Goal: Task Accomplishment & Management: Complete application form

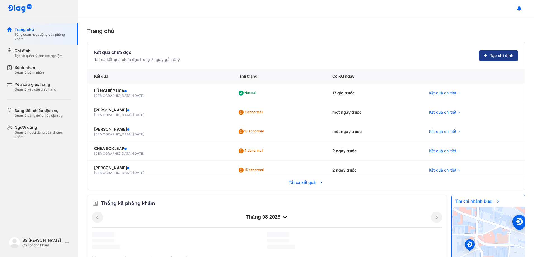
click at [490, 56] on span "Tạo chỉ định" at bounding box center [502, 56] width 24 height 6
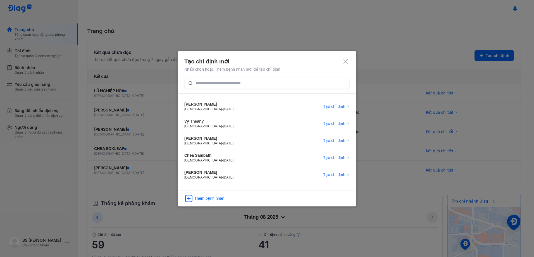
click at [204, 198] on div "Thêm bệnh nhân" at bounding box center [209, 199] width 30 height 6
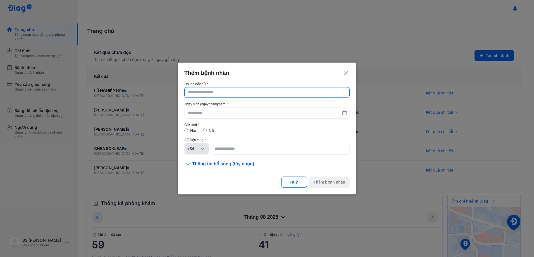
click at [214, 92] on input "text" at bounding box center [267, 92] width 158 height 10
type input "**********"
click at [201, 112] on input "text" at bounding box center [267, 113] width 158 height 10
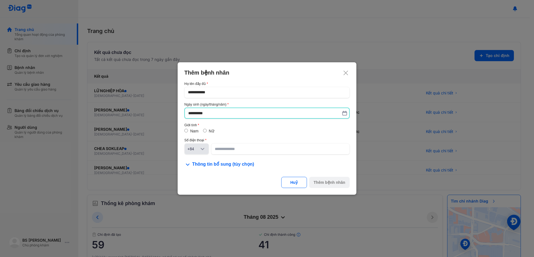
type input "**********"
click at [209, 157] on div "**********" at bounding box center [266, 125] width 165 height 86
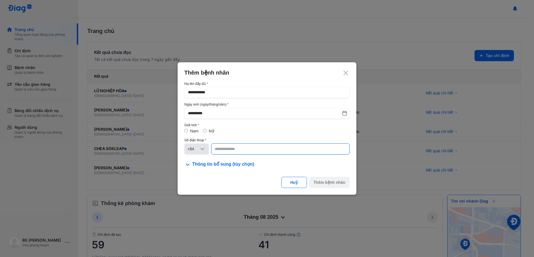
drag, startPoint x: 209, startPoint y: 157, endPoint x: 238, endPoint y: 151, distance: 29.8
click at [239, 150] on input at bounding box center [280, 149] width 131 height 10
type input "**********"
click at [329, 183] on div "Thêm bệnh nhân" at bounding box center [330, 183] width 32 height 6
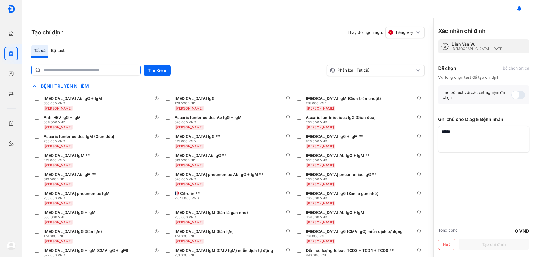
click at [109, 69] on input "text" at bounding box center [90, 70] width 94 height 10
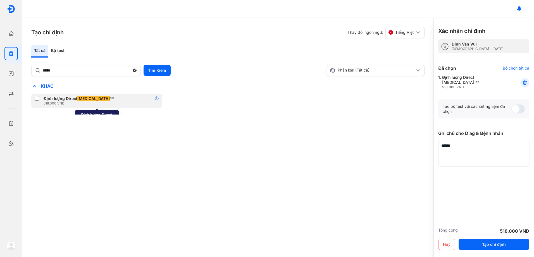
click at [158, 100] on icon at bounding box center [157, 98] width 4 height 4
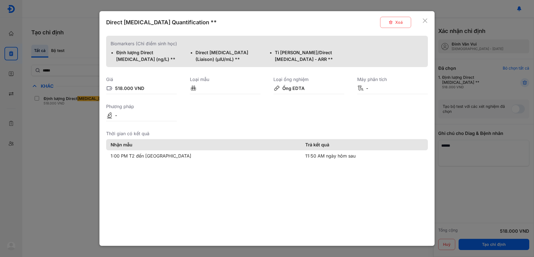
click at [423, 20] on icon at bounding box center [425, 21] width 6 height 6
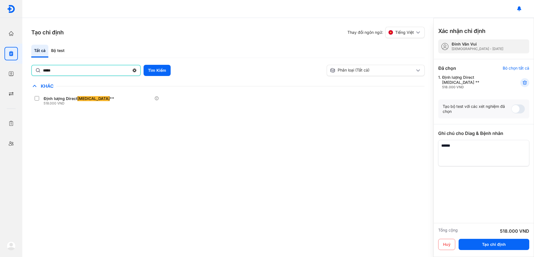
drag, startPoint x: 74, startPoint y: 70, endPoint x: 0, endPoint y: 63, distance: 74.1
click at [0, 63] on html "Trang chủ Tổng quan hoạt động của phòng khám Chỉ định Tạo và quản lý đơn xét ng…" at bounding box center [267, 128] width 534 height 257
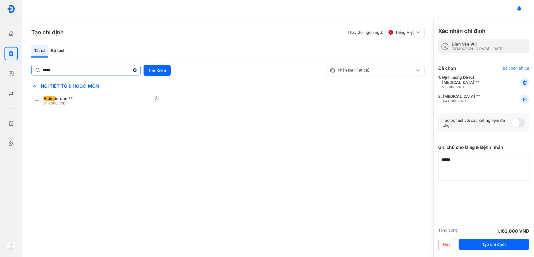
click at [71, 70] on input "*****" at bounding box center [86, 70] width 87 height 10
type input "*****"
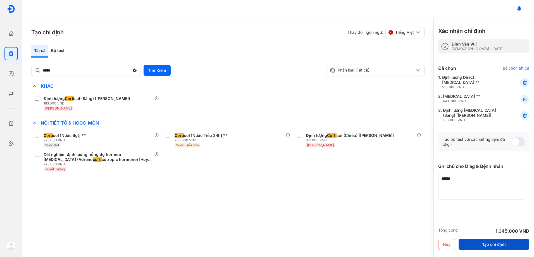
drag, startPoint x: 495, startPoint y: 242, endPoint x: 503, endPoint y: 240, distance: 7.7
click at [501, 241] on button "Tạo chỉ định" at bounding box center [494, 244] width 71 height 11
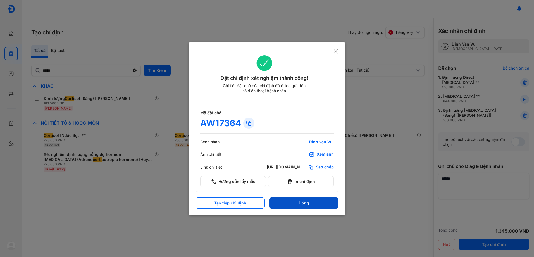
click at [319, 204] on button "Đóng" at bounding box center [303, 203] width 69 height 11
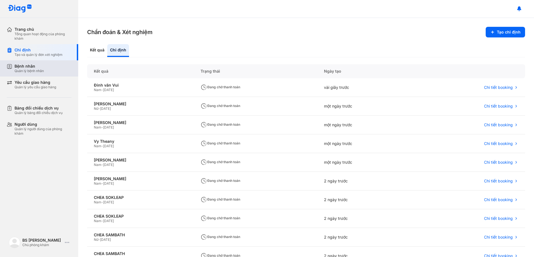
click at [31, 66] on div "Bệnh nhân" at bounding box center [29, 66] width 29 height 5
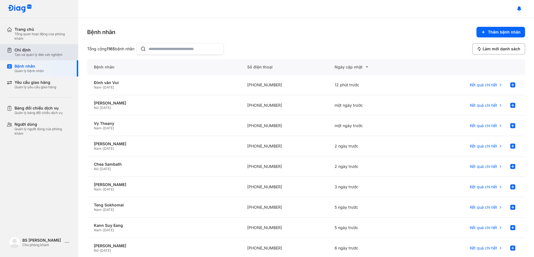
click at [33, 54] on div "Tạo và quản lý đơn xét nghiệm" at bounding box center [39, 55] width 48 height 4
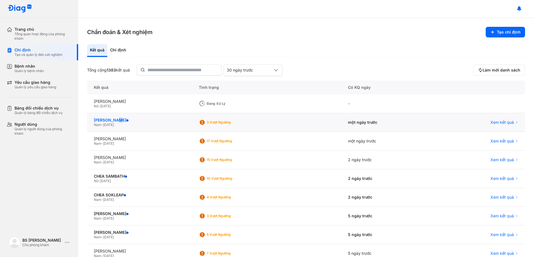
click at [122, 119] on div "[PERSON_NAME]" at bounding box center [140, 120] width 92 height 5
click at [249, 122] on div "3 Vượt ngưỡng" at bounding box center [229, 122] width 45 height 4
click at [500, 122] on span "Xem kết quả" at bounding box center [502, 122] width 23 height 5
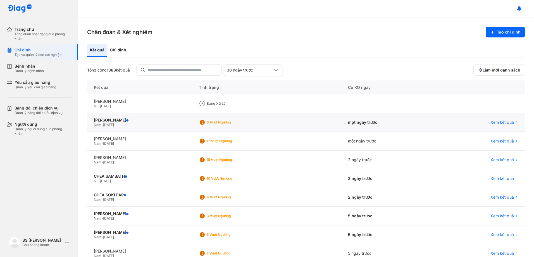
click at [501, 122] on span "Xem kết quả" at bounding box center [502, 122] width 23 height 5
click at [502, 122] on span "Xem kết quả" at bounding box center [502, 122] width 23 height 5
click at [111, 120] on div "[PERSON_NAME]" at bounding box center [140, 120] width 92 height 5
click at [504, 122] on span "Xem kết quả" at bounding box center [502, 121] width 23 height 5
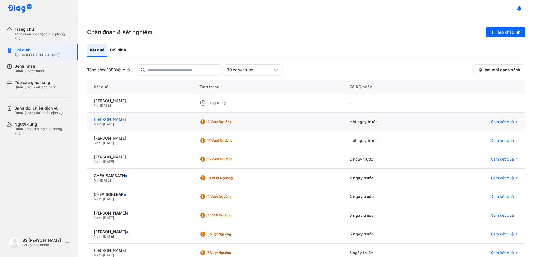
click at [118, 120] on div "[PERSON_NAME]" at bounding box center [140, 119] width 92 height 5
click at [47, 70] on div "Bệnh nhân Quản lý bệnh nhân" at bounding box center [43, 69] width 57 height 10
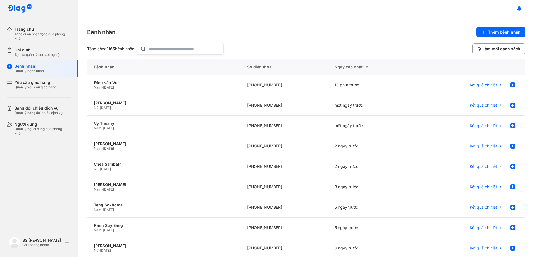
click at [167, 45] on input "text" at bounding box center [185, 48] width 72 height 11
type input "**********"
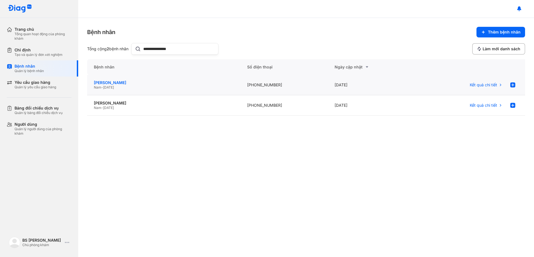
click at [117, 79] on div "Nguyễn Thanh Hải Nam - 01/01/1949" at bounding box center [163, 85] width 153 height 20
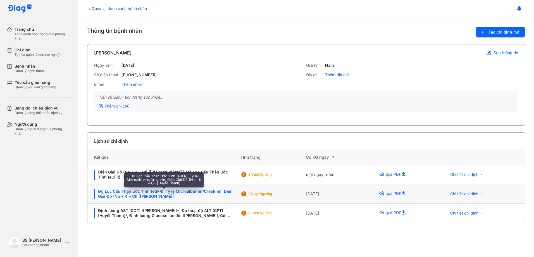
click at [201, 190] on div "Độ Lọc Cầu Thận Ước Tính (eGFR), Tỷ lệ Microalbumin/Creatinin, Điện Giải Đồ (Na…" at bounding box center [164, 194] width 140 height 10
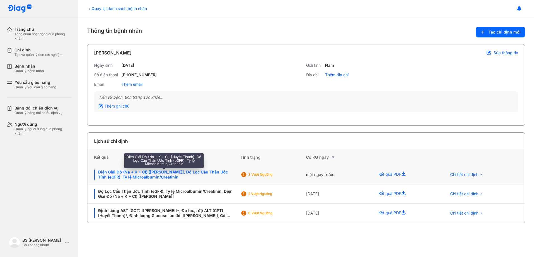
click at [169, 173] on div "Điện Giải Đồ (Na + K + Cl) [[PERSON_NAME]], Độ Lọc Cầu Thận Ước Tính (eGFR), Tỷ…" at bounding box center [164, 175] width 140 height 10
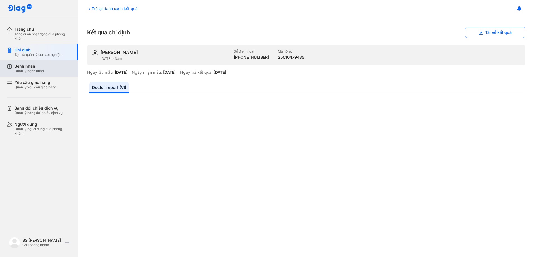
click at [37, 70] on div "Quản lý bệnh nhân" at bounding box center [29, 71] width 29 height 4
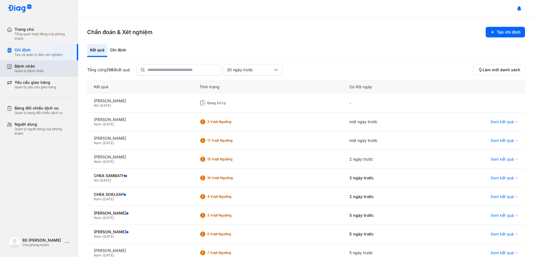
click at [40, 64] on div "Bệnh nhân" at bounding box center [29, 66] width 29 height 5
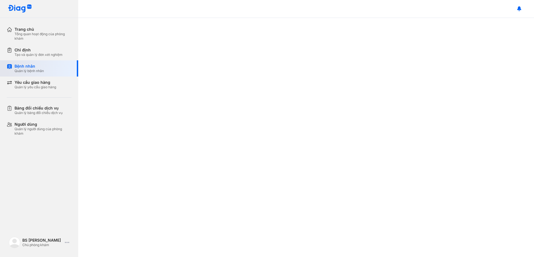
click at [31, 66] on div "Bệnh nhân" at bounding box center [29, 66] width 29 height 5
click at [34, 56] on div "Tạo và quản lý đơn xét nghiệm" at bounding box center [39, 55] width 48 height 4
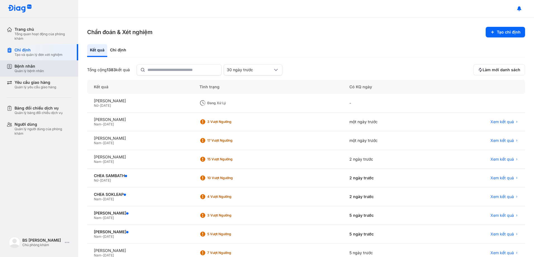
click at [34, 71] on div "Quản lý bệnh nhân" at bounding box center [29, 71] width 29 height 4
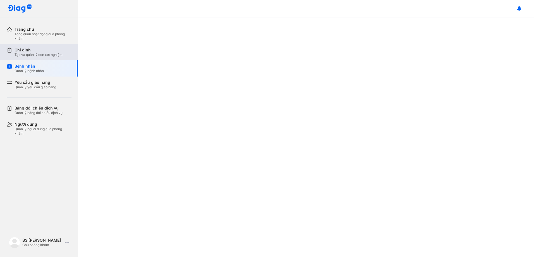
click at [30, 51] on div "Chỉ định" at bounding box center [39, 50] width 48 height 5
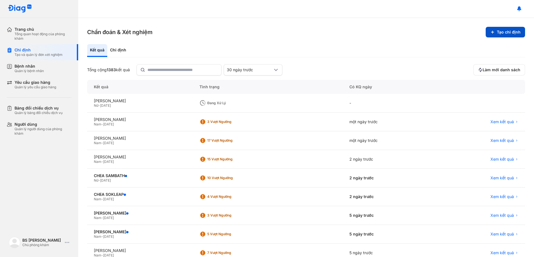
click at [499, 30] on button "Tạo chỉ định" at bounding box center [505, 32] width 39 height 11
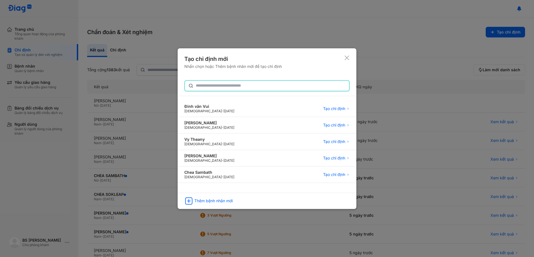
click at [225, 84] on input "text" at bounding box center [271, 86] width 150 height 10
type input "**********"
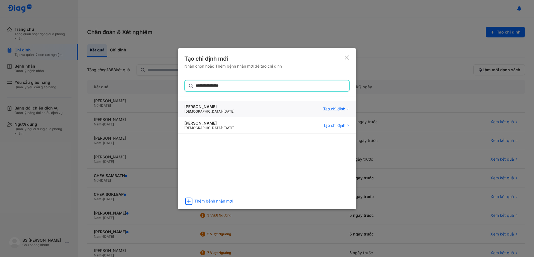
click at [343, 108] on span "Tạo chỉ định" at bounding box center [334, 108] width 22 height 5
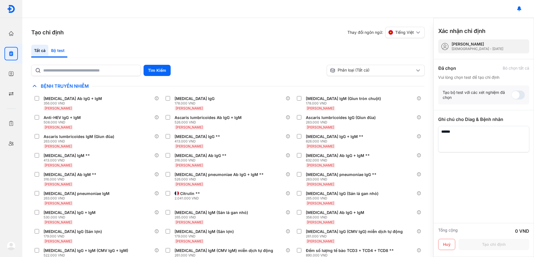
click at [60, 49] on div "Bộ test" at bounding box center [57, 51] width 19 height 13
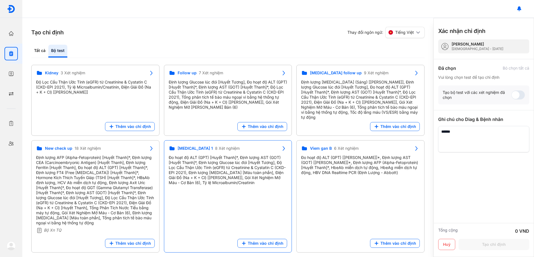
click at [230, 164] on div "Đo hoạt độ ALT (GPT) [Huyết Thanh]*, Định lượng AST (GOT) [Huyết Thanh]*, Định …" at bounding box center [228, 170] width 119 height 30
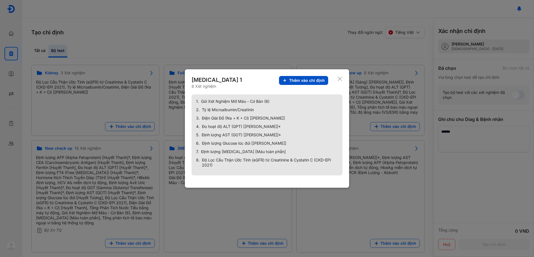
click at [312, 82] on span "Thêm vào chỉ định" at bounding box center [307, 80] width 36 height 5
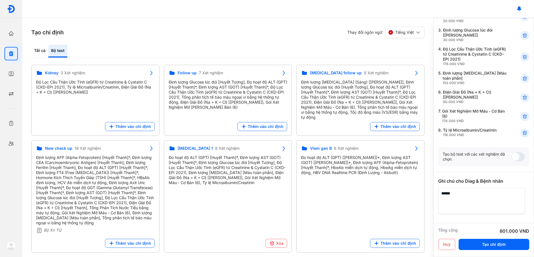
scroll to position [110, 0]
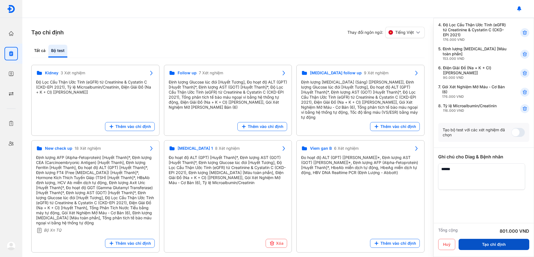
click at [492, 246] on button "Tạo chỉ định" at bounding box center [494, 244] width 71 height 11
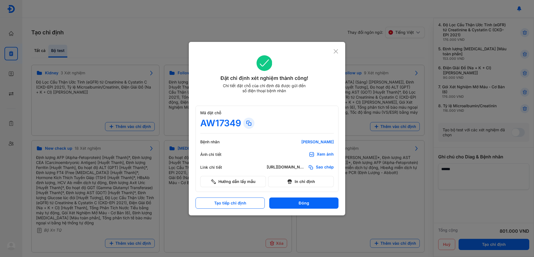
click at [295, 203] on button "Đóng" at bounding box center [303, 203] width 69 height 11
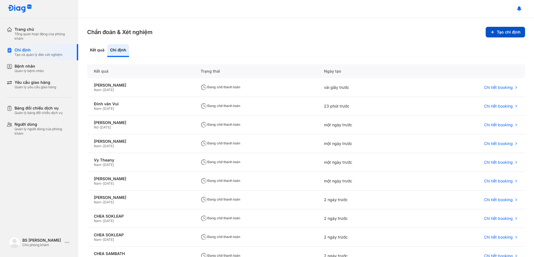
click at [503, 32] on button "Tạo chỉ định" at bounding box center [505, 32] width 39 height 11
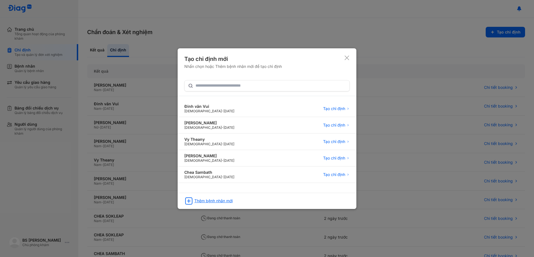
click at [224, 202] on div "Thêm bệnh nhân mới" at bounding box center [213, 200] width 38 height 5
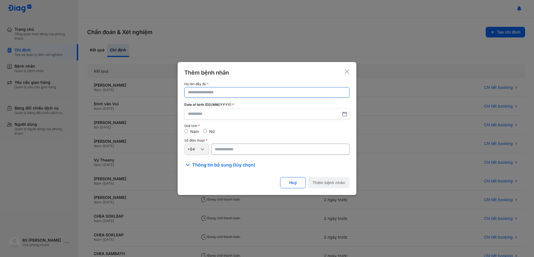
click at [231, 93] on input "text" at bounding box center [267, 92] width 158 height 10
type input "**********"
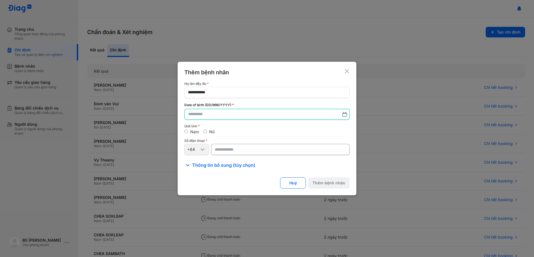
click at [225, 114] on input "text" at bounding box center [267, 114] width 158 height 10
type input "**********"
drag, startPoint x: 248, startPoint y: 149, endPoint x: 283, endPoint y: 149, distance: 35.2
click at [248, 149] on input "number" at bounding box center [280, 149] width 139 height 11
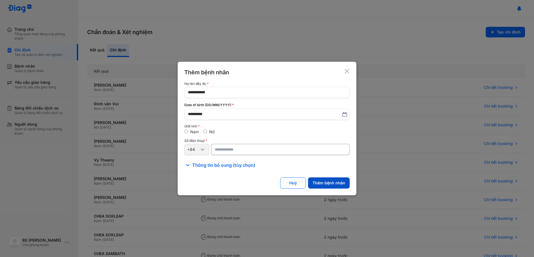
type input "**********"
click at [315, 181] on button "Thêm bệnh nhân" at bounding box center [329, 182] width 42 height 11
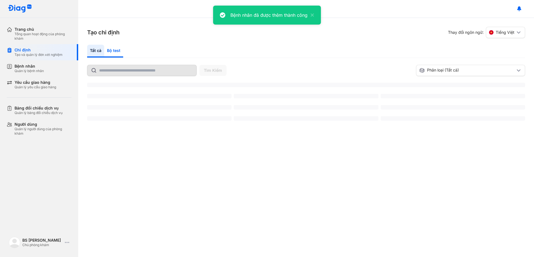
click at [116, 52] on div "Bộ test" at bounding box center [113, 51] width 19 height 13
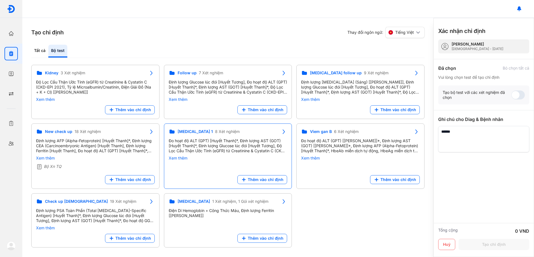
click at [241, 137] on div "Diabetes 1 8 Xét nghiệm Đo hoạt độ ALT (GPT) [Huyết Thanh]*, Định lượng AST (GO…" at bounding box center [228, 146] width 119 height 36
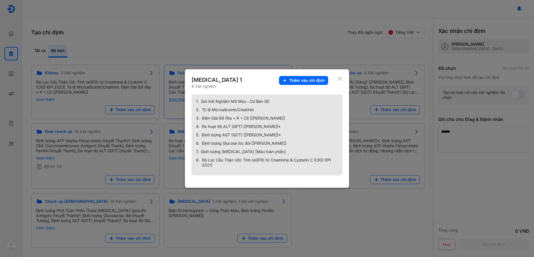
click at [308, 79] on span "Thêm vào chỉ định" at bounding box center [307, 80] width 36 height 5
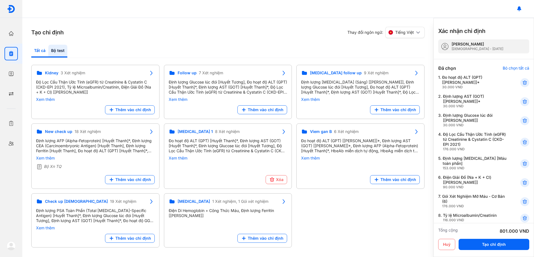
click at [48, 48] on div "Tất cả" at bounding box center [57, 51] width 19 height 13
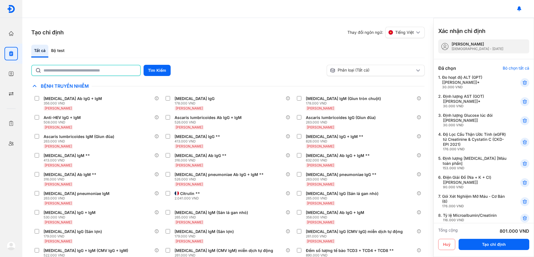
click at [70, 69] on input "text" at bounding box center [90, 70] width 93 height 10
type input "***"
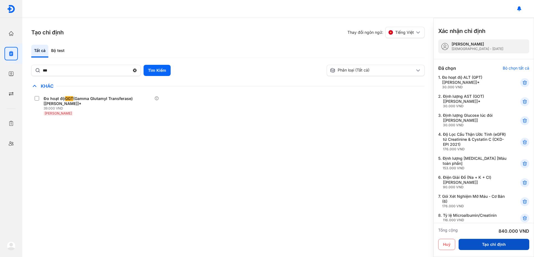
click at [486, 245] on button "Tạo chỉ định" at bounding box center [494, 244] width 71 height 11
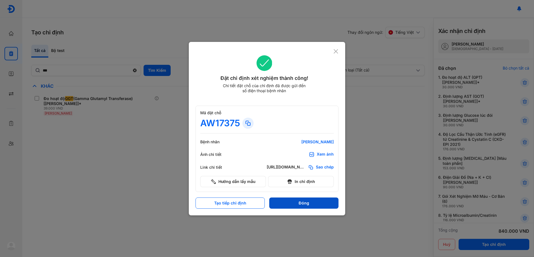
click at [315, 202] on button "Đóng" at bounding box center [303, 203] width 69 height 11
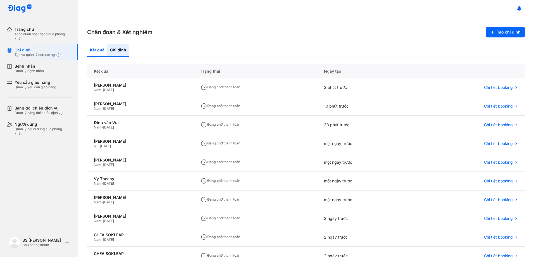
click at [107, 50] on div "Kết quả" at bounding box center [118, 50] width 22 height 13
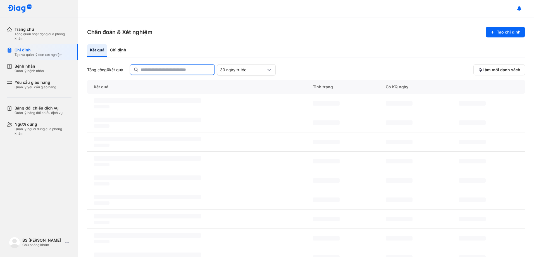
click at [167, 67] on input "text" at bounding box center [176, 70] width 70 height 10
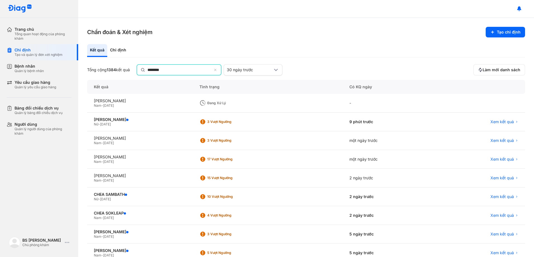
type input "********"
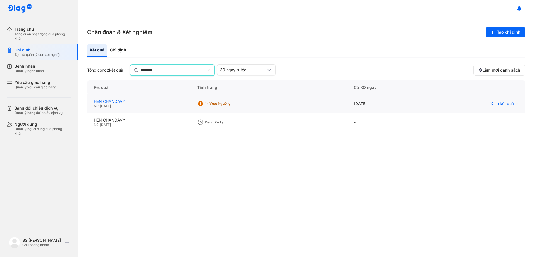
click at [191, 103] on div "HEN CHANDAVY Nữ - 07/11/1980" at bounding box center [269, 103] width 157 height 19
click at [223, 106] on div "14 Vượt ngưỡng" at bounding box center [224, 103] width 55 height 8
click at [224, 101] on div "14 Vượt ngưỡng" at bounding box center [227, 103] width 45 height 4
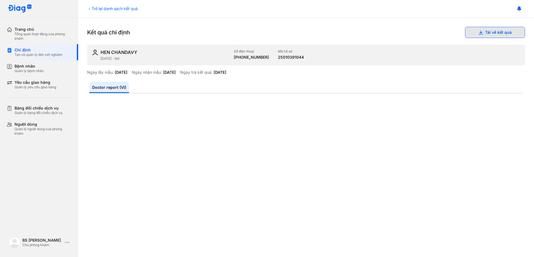
click at [509, 30] on button "Tải về kết quả" at bounding box center [495, 32] width 60 height 11
drag, startPoint x: 32, startPoint y: 67, endPoint x: 43, endPoint y: 65, distance: 11.2
click at [33, 67] on div "Bệnh nhân" at bounding box center [29, 66] width 29 height 5
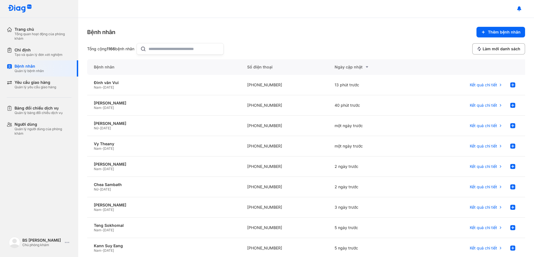
click at [156, 50] on input "text" at bounding box center [185, 48] width 72 height 11
paste input "**********"
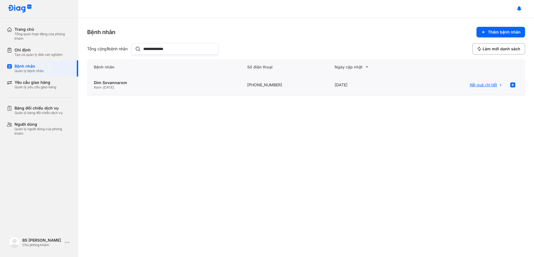
type input "**********"
drag, startPoint x: 481, startPoint y: 85, endPoint x: 416, endPoint y: 88, distance: 65.5
click at [481, 85] on span "Kết quả chi tiết" at bounding box center [483, 84] width 27 height 5
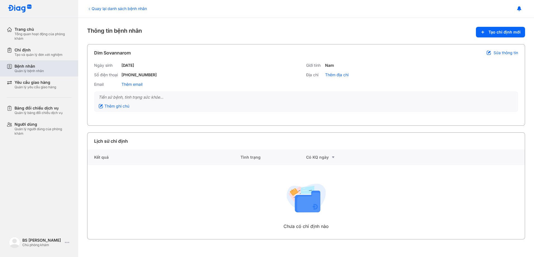
click at [43, 73] on div "Bệnh nhân Quản lý bệnh nhân" at bounding box center [43, 68] width 72 height 16
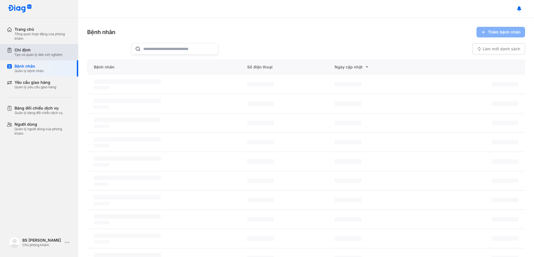
click at [32, 55] on div "Tạo và quản lý đơn xét nghiệm" at bounding box center [39, 55] width 48 height 4
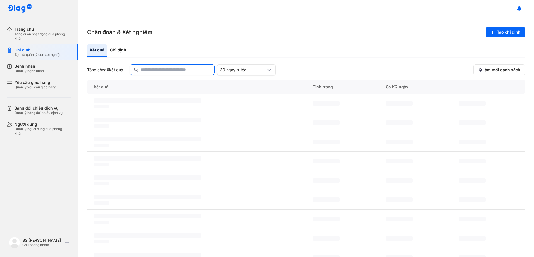
click at [152, 68] on input "text" at bounding box center [176, 70] width 70 height 10
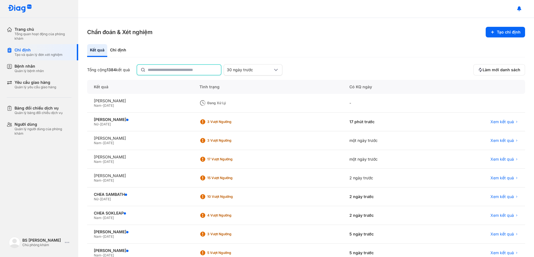
paste input "**********"
type input "**********"
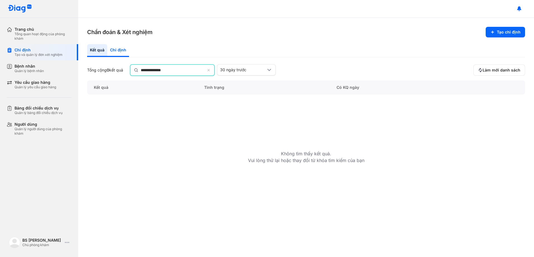
click at [119, 52] on div "Chỉ định" at bounding box center [118, 50] width 22 height 13
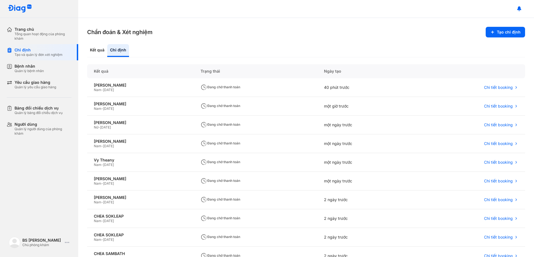
drag, startPoint x: 498, startPoint y: 42, endPoint x: 503, endPoint y: 42, distance: 5.0
click at [502, 42] on div "Chẩn đoán & Xét nghiệm Tạo chỉ định Kết quả Chỉ định Kết quả Trạng thái Ngày tạ…" at bounding box center [306, 137] width 456 height 239
drag, startPoint x: 31, startPoint y: 71, endPoint x: 68, endPoint y: 70, distance: 37.2
click at [31, 70] on div "Quản lý bệnh nhân" at bounding box center [29, 71] width 29 height 4
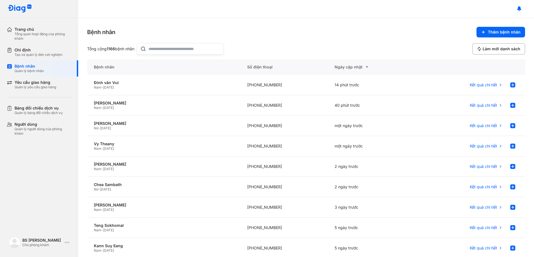
click at [177, 52] on input "text" at bounding box center [185, 48] width 72 height 11
paste input "**********"
type input "**********"
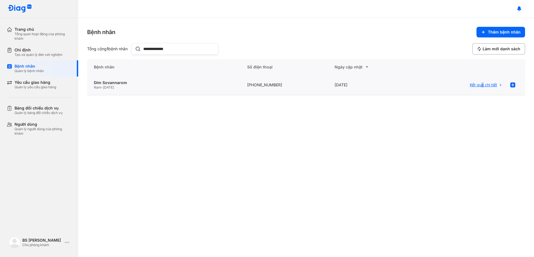
click at [483, 84] on span "Kết quả chi tiết" at bounding box center [483, 84] width 27 height 5
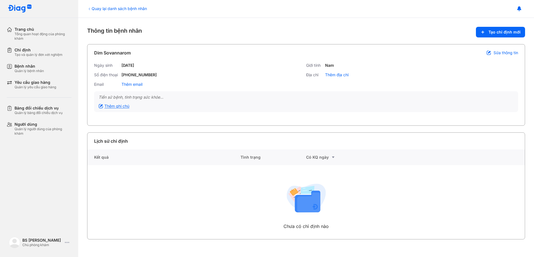
click at [127, 106] on div "Thêm ghi chú" at bounding box center [114, 106] width 31 height 5
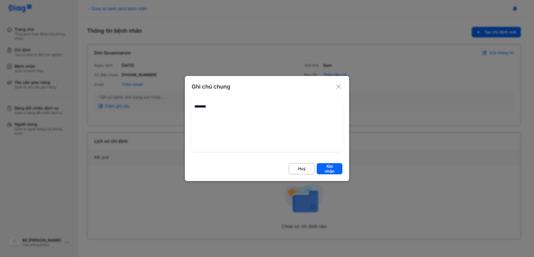
click at [338, 87] on icon at bounding box center [339, 87] width 6 height 6
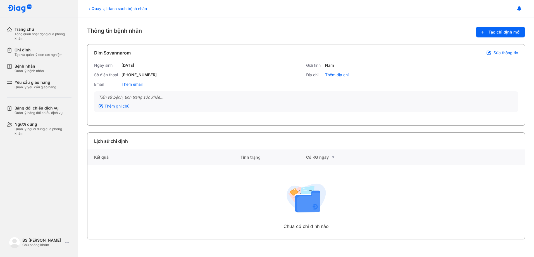
drag, startPoint x: 500, startPoint y: 35, endPoint x: 462, endPoint y: 32, distance: 38.1
click at [500, 34] on button "Tạo chỉ định mới" at bounding box center [500, 32] width 49 height 11
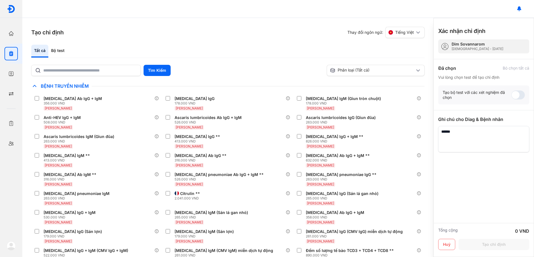
click at [116, 51] on div "Tất cả Bộ test" at bounding box center [227, 51] width 393 height 13
click at [56, 53] on div "Bộ test" at bounding box center [57, 51] width 19 height 13
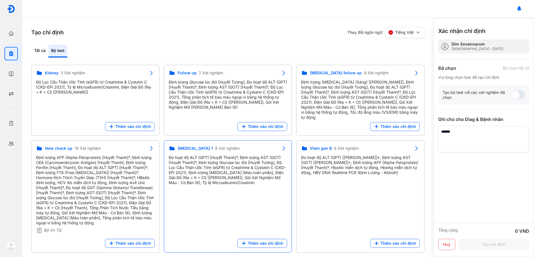
click at [220, 168] on div "Đo hoạt độ ALT (GPT) [Huyết Thanh]*, Định lượng AST (GOT) [Huyết Thanh]*, Định …" at bounding box center [228, 170] width 119 height 30
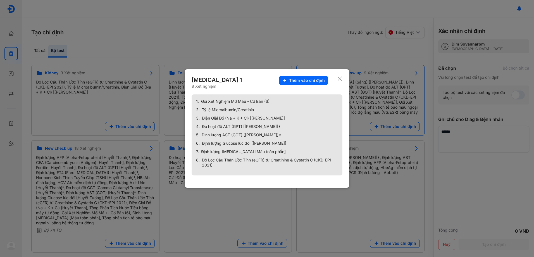
drag, startPoint x: 304, startPoint y: 79, endPoint x: 300, endPoint y: 85, distance: 7.5
click at [304, 79] on span "Thêm vào chỉ định" at bounding box center [307, 80] width 36 height 5
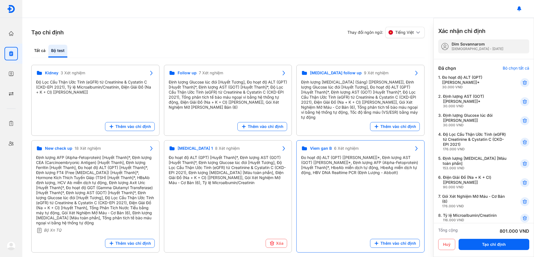
click at [355, 158] on div "Đo hoạt độ ALT (GPT) [[PERSON_NAME]]*, Định lượng AST (GOT) [[PERSON_NAME]]*, Đ…" at bounding box center [360, 165] width 119 height 20
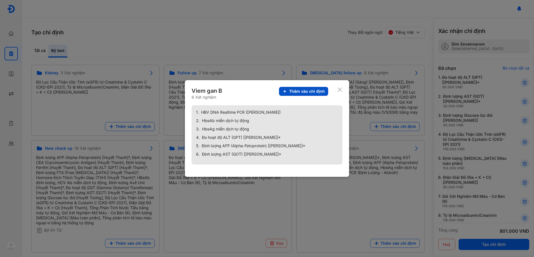
click at [299, 89] on span "Thêm vào chỉ định" at bounding box center [307, 91] width 36 height 5
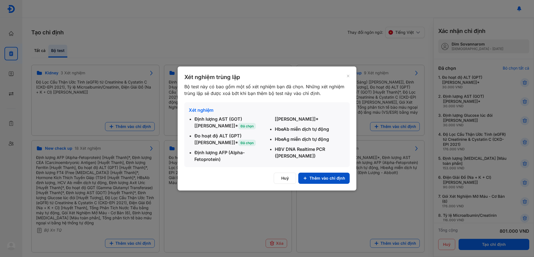
drag, startPoint x: 331, startPoint y: 177, endPoint x: 307, endPoint y: 173, distance: 24.3
click at [331, 177] on button "Thêm vào chỉ định" at bounding box center [323, 178] width 51 height 11
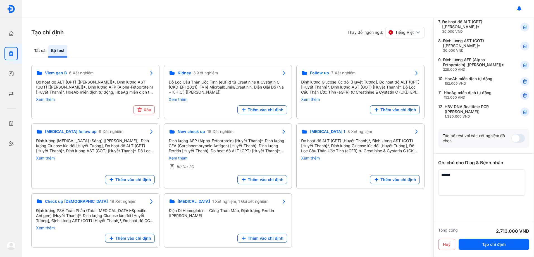
scroll to position [175, 0]
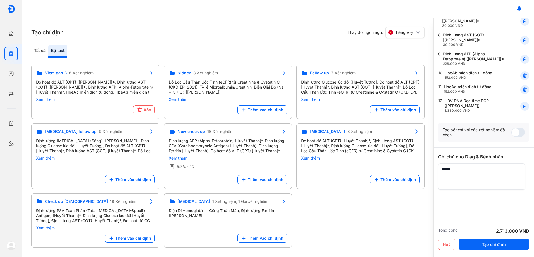
drag, startPoint x: 510, startPoint y: 244, endPoint x: 429, endPoint y: 232, distance: 82.3
click at [512, 244] on button "Tạo chỉ định" at bounding box center [494, 244] width 71 height 11
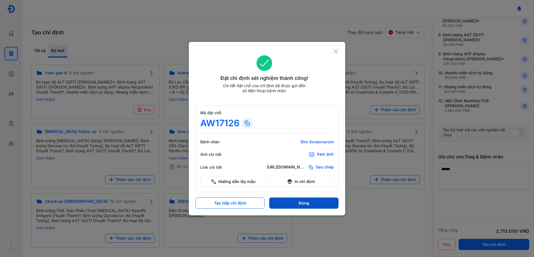
click at [321, 204] on button "Đóng" at bounding box center [303, 203] width 69 height 11
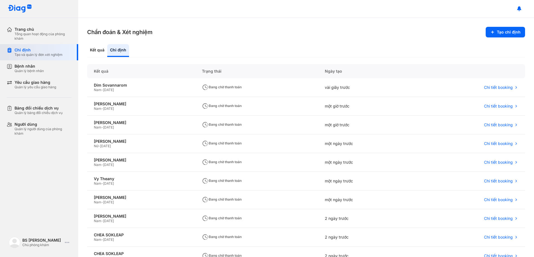
click at [43, 55] on div "Tạo và quản lý đơn xét nghiệm" at bounding box center [39, 55] width 48 height 4
click at [28, 51] on div "Chỉ định" at bounding box center [39, 50] width 48 height 5
drag, startPoint x: 27, startPoint y: 49, endPoint x: 30, endPoint y: 50, distance: 3.1
click at [27, 49] on div "Chỉ định" at bounding box center [39, 50] width 48 height 5
click at [87, 50] on div "Chẩn đoán & Xét nghiệm Tạo chỉ định Kết quả Chỉ định Kết quả Trạng thái Ngày tạ…" at bounding box center [306, 137] width 456 height 239
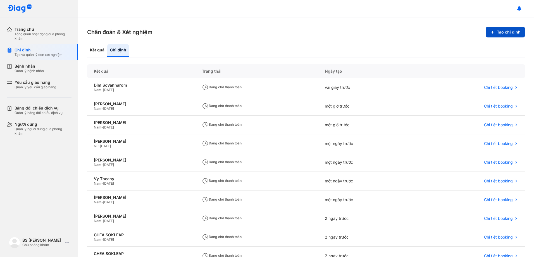
click at [500, 32] on button "Tạo chỉ định" at bounding box center [505, 32] width 39 height 11
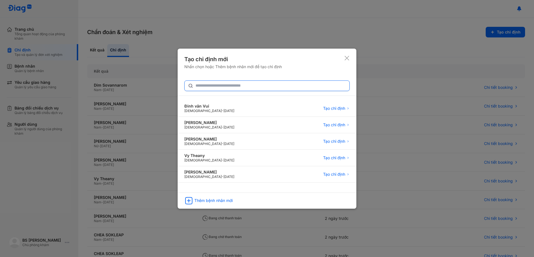
click at [222, 86] on input "text" at bounding box center [271, 86] width 151 height 10
type input "***"
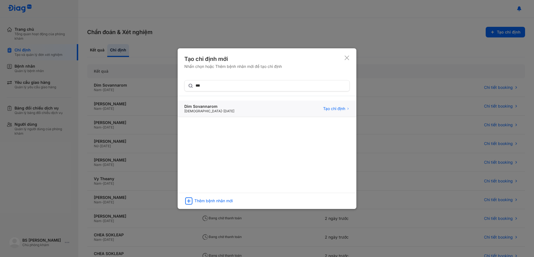
drag, startPoint x: 333, startPoint y: 108, endPoint x: 295, endPoint y: 106, distance: 37.2
click at [333, 108] on span "Tạo chỉ định" at bounding box center [334, 108] width 22 height 5
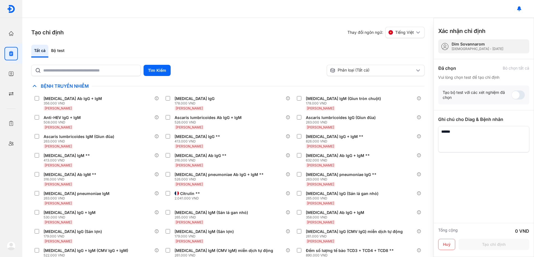
drag, startPoint x: 63, startPoint y: 49, endPoint x: 92, endPoint y: 53, distance: 30.2
click at [64, 49] on div "Bộ test" at bounding box center [57, 51] width 19 height 13
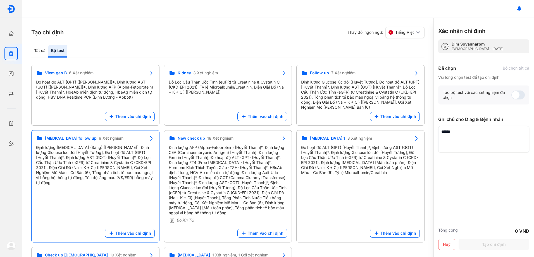
scroll to position [84, 0]
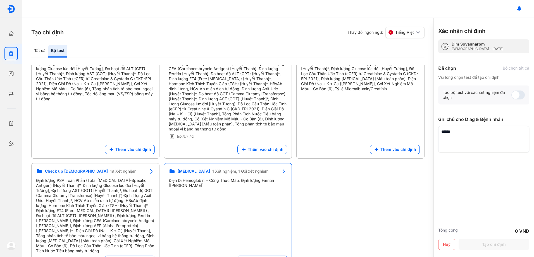
click at [236, 178] on div "Điện Di Hemoglobin + Công Thức Máu, Định lượng Ferritin [[PERSON_NAME]]" at bounding box center [228, 183] width 119 height 10
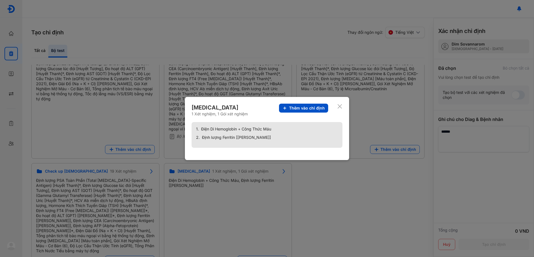
click at [315, 106] on span "Thêm vào chỉ định" at bounding box center [307, 108] width 36 height 5
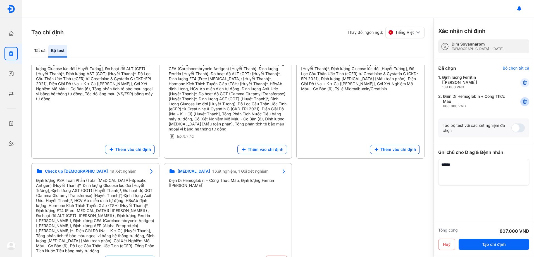
click at [525, 100] on use at bounding box center [525, 102] width 4 height 4
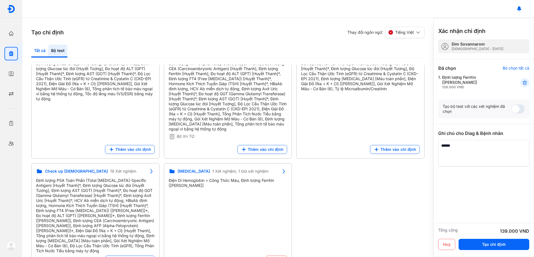
click at [48, 50] on div "Tất cả" at bounding box center [57, 51] width 19 height 13
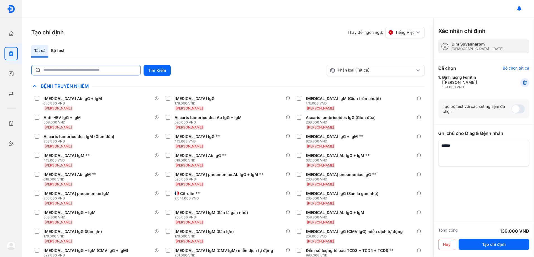
click at [68, 70] on input "text" at bounding box center [90, 70] width 94 height 10
type input "***"
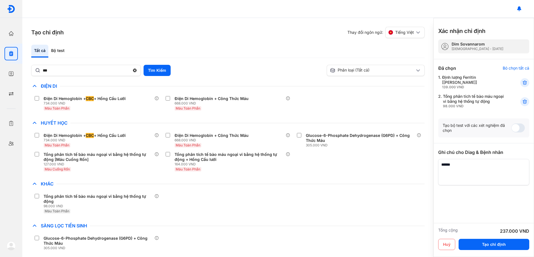
drag, startPoint x: 505, startPoint y: 246, endPoint x: 492, endPoint y: 233, distance: 17.8
click at [505, 246] on button "Tạo chỉ định" at bounding box center [494, 244] width 71 height 11
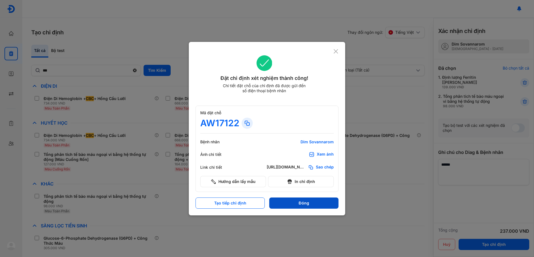
click at [307, 202] on button "Đóng" at bounding box center [303, 203] width 69 height 11
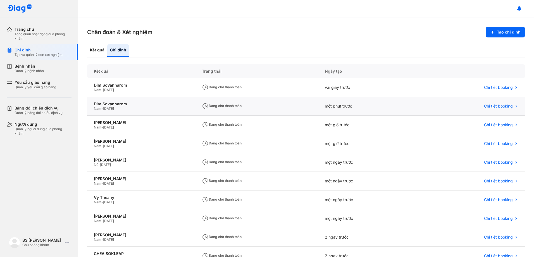
click at [496, 106] on span "Chi tiết booking" at bounding box center [498, 106] width 29 height 5
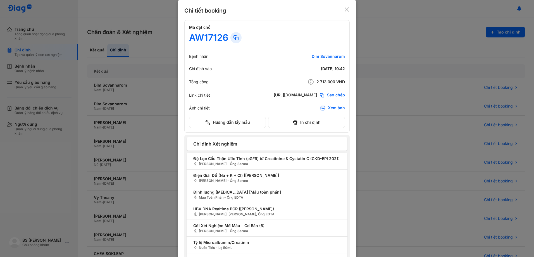
drag, startPoint x: 497, startPoint y: 132, endPoint x: 471, endPoint y: 131, distance: 26.0
click at [496, 132] on div at bounding box center [267, 128] width 534 height 257
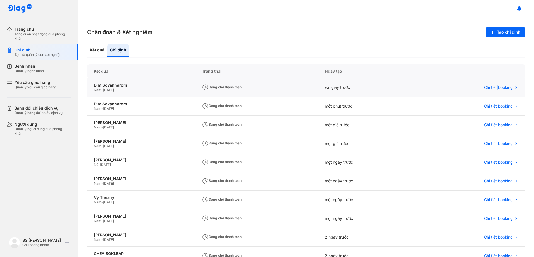
click at [494, 85] on div "Chi tiết booking" at bounding box center [470, 87] width 111 height 19
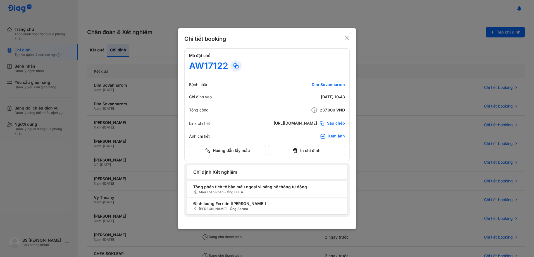
click at [346, 38] on icon at bounding box center [347, 38] width 6 height 6
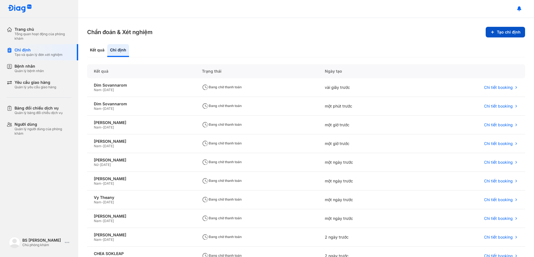
click at [500, 34] on button "Tạo chỉ định" at bounding box center [505, 32] width 39 height 11
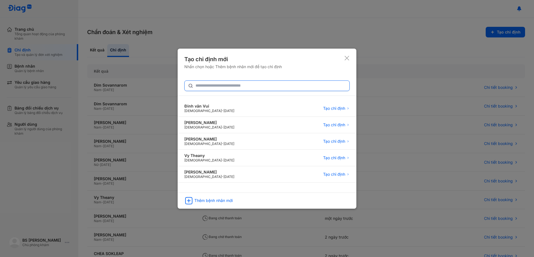
drag, startPoint x: 244, startPoint y: 83, endPoint x: 251, endPoint y: 82, distance: 7.4
click at [246, 83] on input "text" at bounding box center [271, 86] width 151 height 10
type input "***"
click at [218, 134] on div "Hen Chandavy Female - 07/11/1980 Tạo chỉ định" at bounding box center [267, 142] width 179 height 16
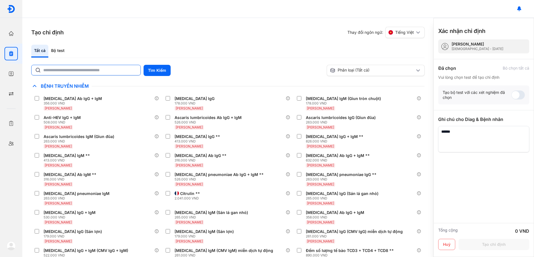
click at [69, 71] on input "text" at bounding box center [90, 70] width 94 height 10
click at [60, 50] on div "Bộ test" at bounding box center [57, 51] width 19 height 13
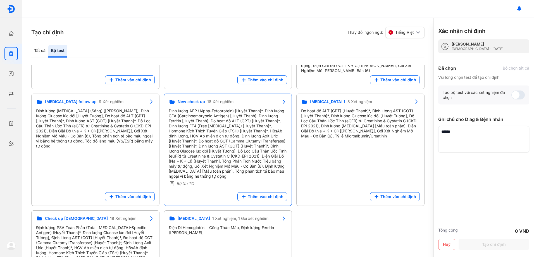
scroll to position [91, 0]
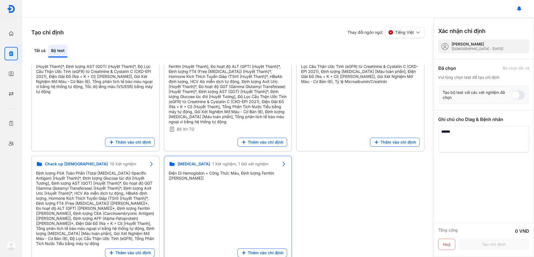
click at [236, 175] on div "Điện Di Hemoglobin + Công Thức Máu, Định lượng Ferritin [[PERSON_NAME]]" at bounding box center [228, 176] width 119 height 10
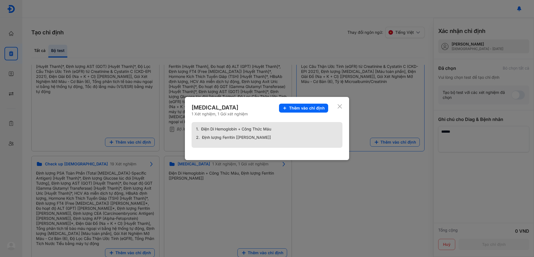
drag, startPoint x: 304, startPoint y: 106, endPoint x: 332, endPoint y: 108, distance: 28.0
click at [307, 106] on span "Thêm vào chỉ định" at bounding box center [307, 108] width 36 height 5
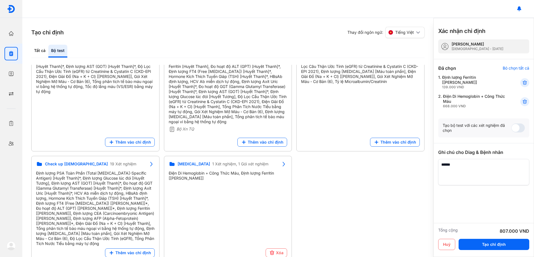
click at [523, 99] on icon at bounding box center [525, 102] width 6 height 6
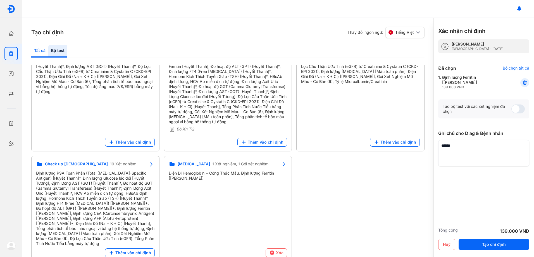
click at [48, 54] on div "Tất cả" at bounding box center [57, 51] width 19 height 13
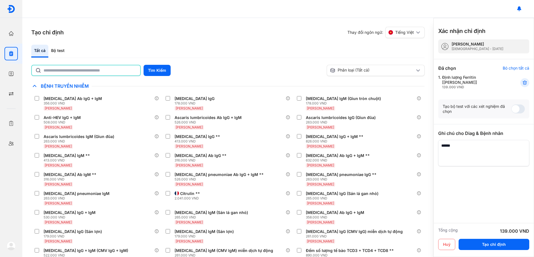
click at [71, 70] on input "text" at bounding box center [90, 70] width 93 height 10
type input "***"
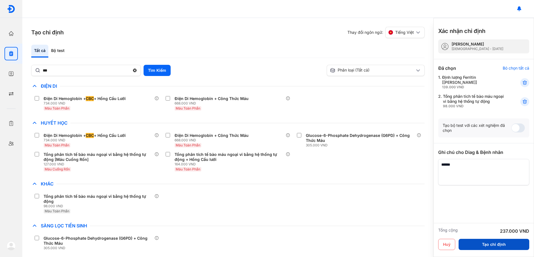
click at [494, 243] on button "Tạo chỉ định" at bounding box center [494, 244] width 71 height 11
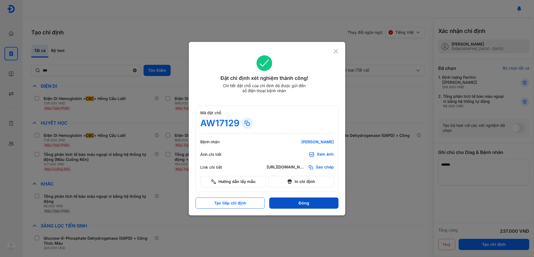
click at [324, 203] on button "Đóng" at bounding box center [303, 203] width 69 height 11
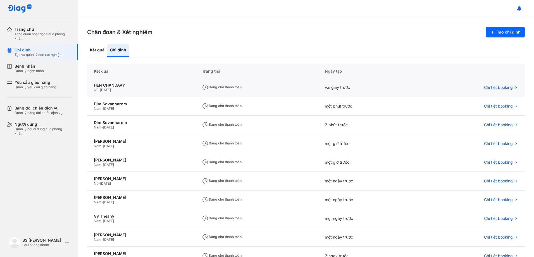
click at [514, 88] on icon at bounding box center [516, 87] width 4 height 4
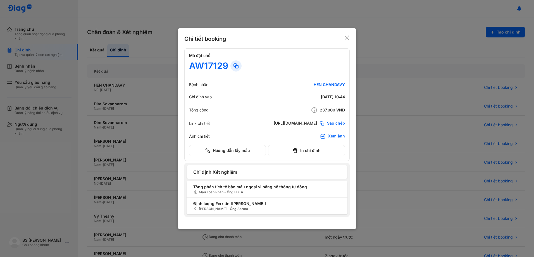
click at [326, 81] on div "Bệnh nhân HEN CHANDAVY" at bounding box center [267, 85] width 156 height 8
drag, startPoint x: 345, startPoint y: 35, endPoint x: 248, endPoint y: 53, distance: 98.8
click at [345, 36] on icon at bounding box center [347, 38] width 6 height 6
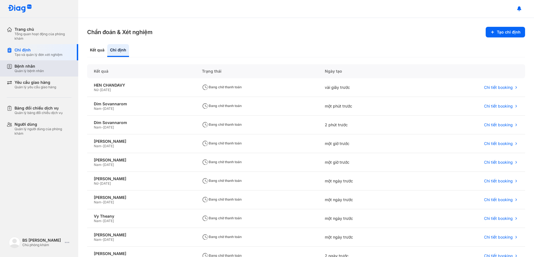
drag, startPoint x: 58, startPoint y: 67, endPoint x: 66, endPoint y: 67, distance: 7.8
click at [58, 67] on div "Bệnh nhân Quản lý bệnh nhân" at bounding box center [43, 69] width 57 height 10
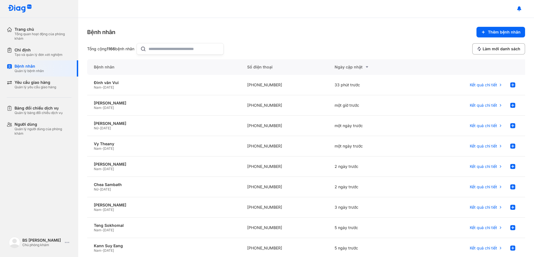
click at [161, 51] on input "text" at bounding box center [185, 48] width 72 height 11
click at [177, 52] on input "text" at bounding box center [185, 48] width 72 height 11
type input "***"
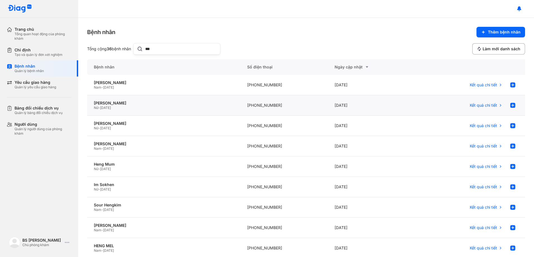
click at [258, 104] on div "+84908202520" at bounding box center [285, 105] width 88 height 20
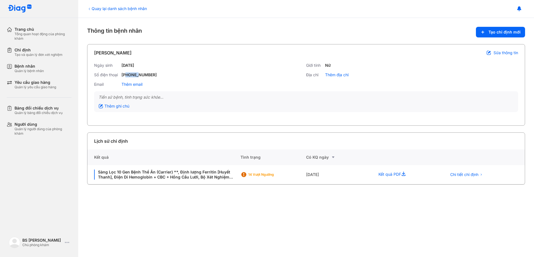
drag, startPoint x: 128, startPoint y: 73, endPoint x: 138, endPoint y: 73, distance: 10.6
click at [138, 73] on div "[PHONE_NUMBER]" at bounding box center [139, 74] width 35 height 5
drag, startPoint x: 138, startPoint y: 73, endPoint x: 156, endPoint y: 75, distance: 18.0
click at [156, 75] on div "Số điện thoại +84908202520" at bounding box center [200, 74] width 212 height 5
drag, startPoint x: 155, startPoint y: 74, endPoint x: 121, endPoint y: 75, distance: 34.1
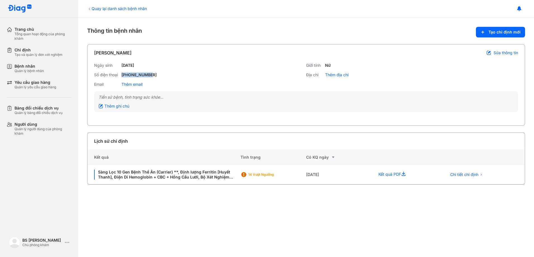
click at [121, 75] on div "Số điện thoại +84908202520" at bounding box center [200, 74] width 212 height 5
copy div "+84908202520"
click at [158, 74] on div "Số điện thoại +84908202520" at bounding box center [200, 74] width 212 height 5
copy div "+84908202520"
drag, startPoint x: 34, startPoint y: 52, endPoint x: 47, endPoint y: 51, distance: 12.6
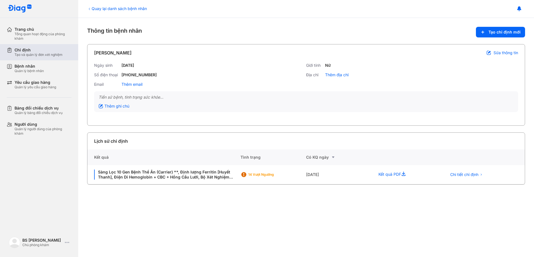
click at [35, 52] on div "Chỉ định" at bounding box center [39, 50] width 48 height 5
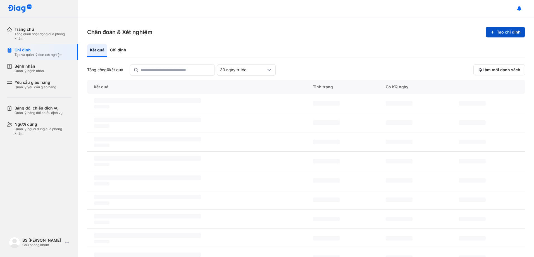
click at [505, 33] on button "Tạo chỉ định" at bounding box center [505, 32] width 39 height 11
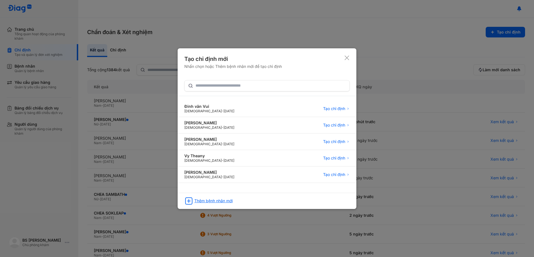
click at [224, 201] on div "Thêm bệnh nhân mới" at bounding box center [213, 200] width 38 height 5
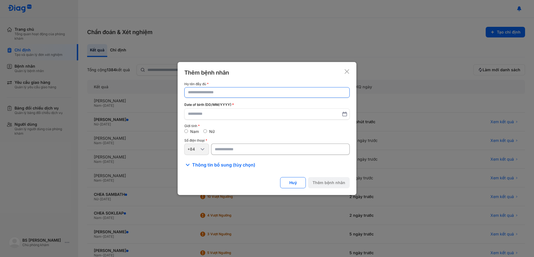
click at [219, 94] on input "text" at bounding box center [267, 92] width 158 height 10
paste input "**********"
type input "**********"
click at [213, 114] on input "text" at bounding box center [267, 115] width 158 height 10
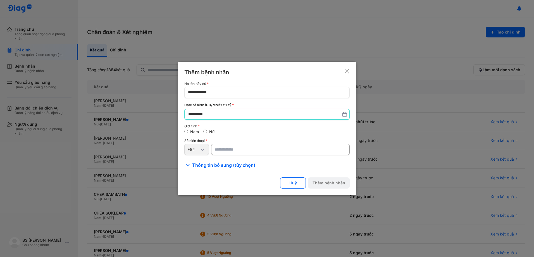
type input "**********"
click at [242, 151] on input "number" at bounding box center [280, 149] width 139 height 11
paste input "**********"
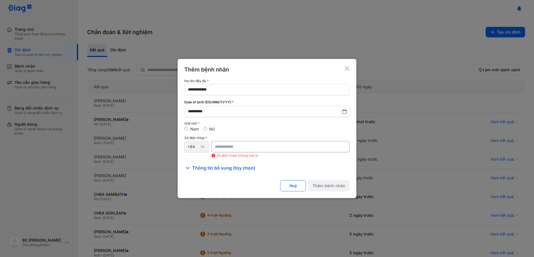
click at [220, 146] on input "**********" at bounding box center [280, 146] width 139 height 11
click at [240, 146] on input "********" at bounding box center [280, 146] width 139 height 11
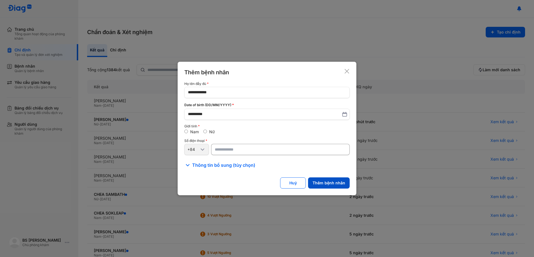
type input "*********"
click at [330, 182] on button "Thêm bệnh nhân" at bounding box center [329, 182] width 42 height 11
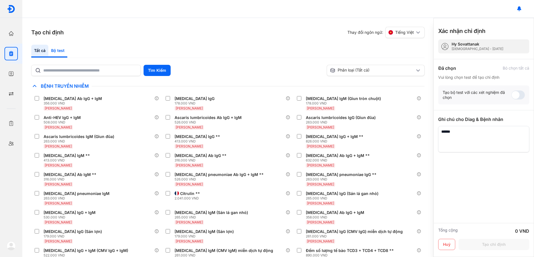
click at [61, 48] on div "Bộ test" at bounding box center [57, 51] width 19 height 13
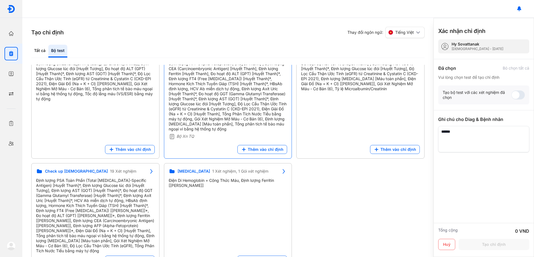
scroll to position [91, 0]
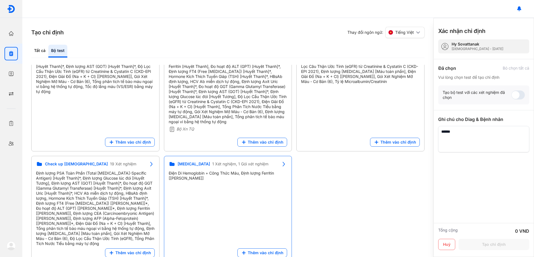
click at [250, 171] on div "Điện Di Hemoglobin + Công Thức Máu, Định lượng Ferritin [[PERSON_NAME]]" at bounding box center [228, 176] width 119 height 10
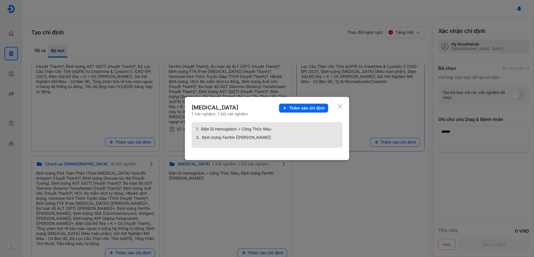
click at [307, 106] on span "Thêm vào chỉ định" at bounding box center [307, 108] width 36 height 5
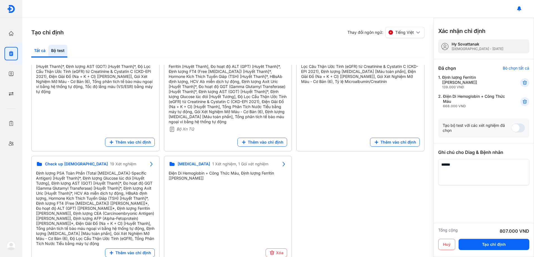
click at [48, 48] on div "Tất cả" at bounding box center [57, 51] width 19 height 13
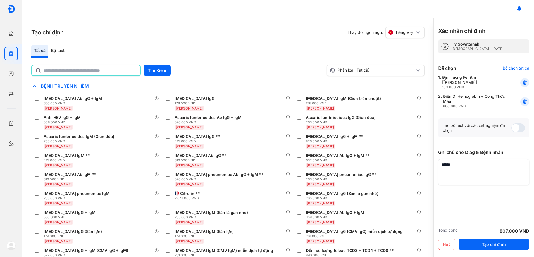
click at [68, 66] on input "text" at bounding box center [90, 70] width 93 height 10
type input "*******"
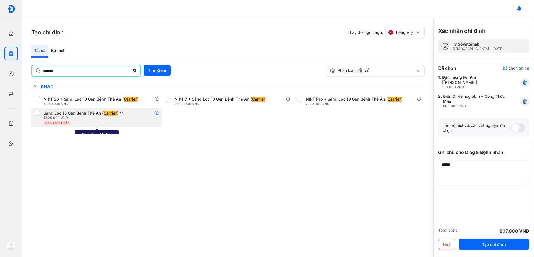
click at [156, 113] on icon at bounding box center [157, 113] width 4 height 4
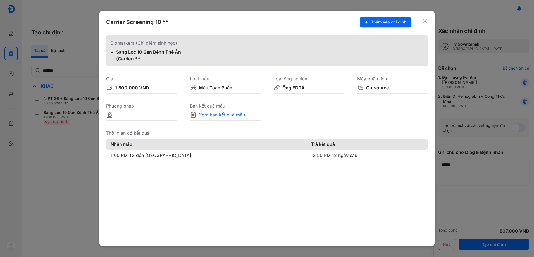
click at [124, 60] on div "Sàng Lọc 10 Gen Bệnh Thể Ẩn (Carrier) **" at bounding box center [150, 55] width 69 height 13
click at [141, 52] on div "Sàng Lọc 10 Gen Bệnh Thể Ẩn (Carrier) **" at bounding box center [150, 55] width 69 height 13
click at [384, 23] on button "Thêm vào chỉ định" at bounding box center [385, 22] width 51 height 11
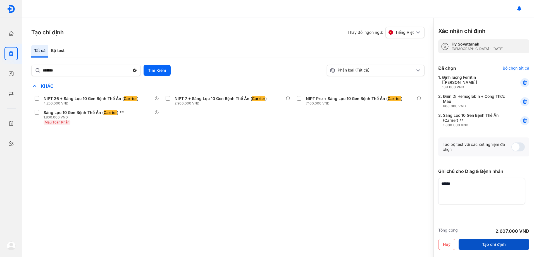
click at [496, 244] on button "Tạo chỉ định" at bounding box center [494, 244] width 71 height 11
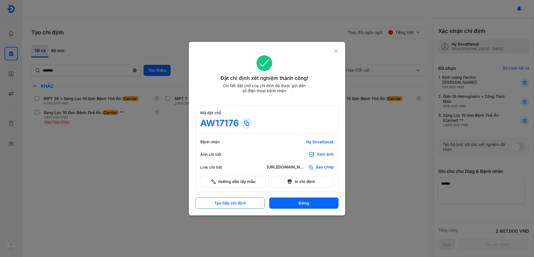
scroll to position [0, 0]
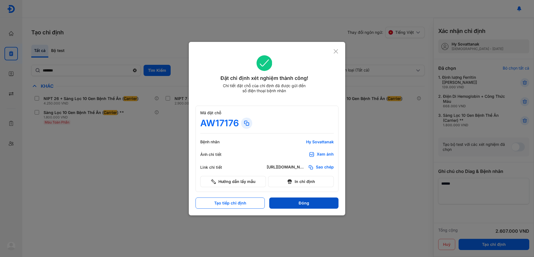
click at [310, 201] on button "Đóng" at bounding box center [303, 203] width 69 height 11
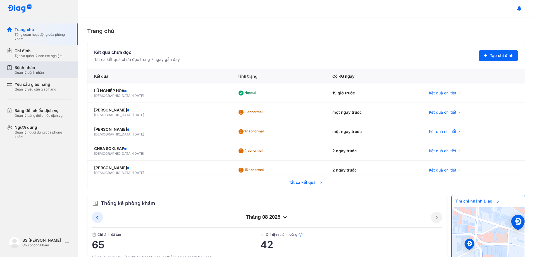
click at [36, 69] on div "Bệnh nhân" at bounding box center [29, 68] width 29 height 6
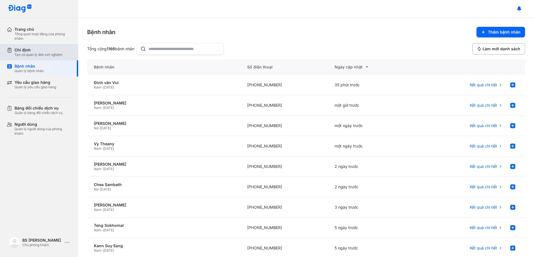
click at [40, 54] on div "Tạo và quản lý đơn xét nghiệm" at bounding box center [39, 55] width 48 height 4
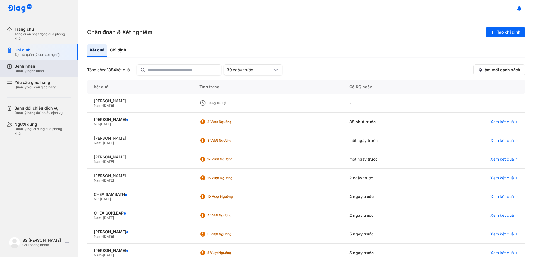
click at [50, 66] on div "Bệnh nhân Quản lý bệnh nhân" at bounding box center [43, 69] width 57 height 10
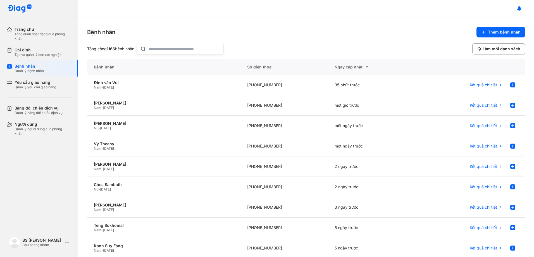
drag, startPoint x: 167, startPoint y: 49, endPoint x: 170, endPoint y: 50, distance: 3.6
click at [167, 49] on input "text" at bounding box center [185, 48] width 72 height 11
type input "***"
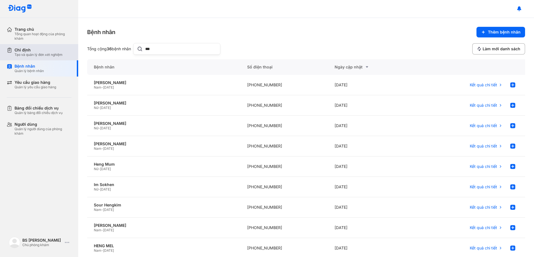
click at [43, 54] on div "Tạo và quản lý đơn xét nghiệm" at bounding box center [39, 55] width 48 height 4
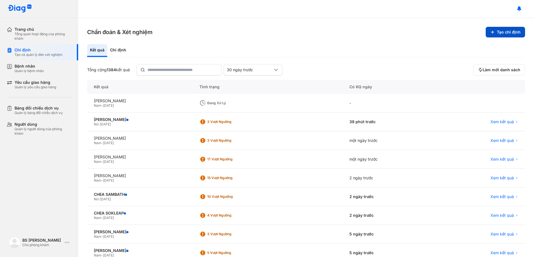
click at [493, 31] on button "Tạo chỉ định" at bounding box center [505, 32] width 39 height 11
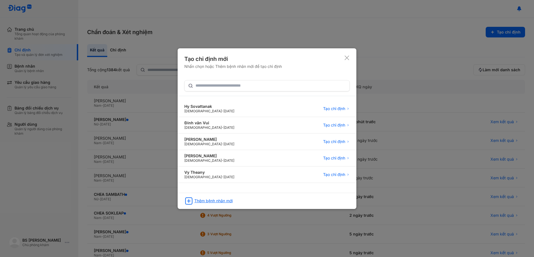
click at [223, 202] on div "Thêm bệnh nhân mới" at bounding box center [213, 200] width 38 height 5
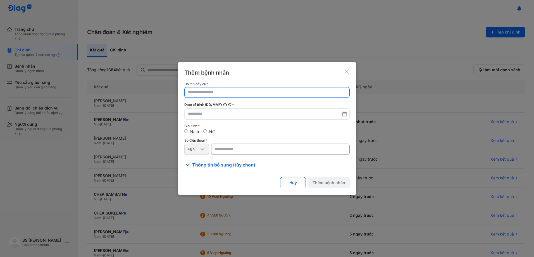
click at [221, 93] on input "text" at bounding box center [267, 92] width 158 height 10
paste input "**********"
type input "**********"
click at [224, 109] on label at bounding box center [266, 114] width 165 height 11
click at [224, 110] on input "text" at bounding box center [267, 115] width 158 height 10
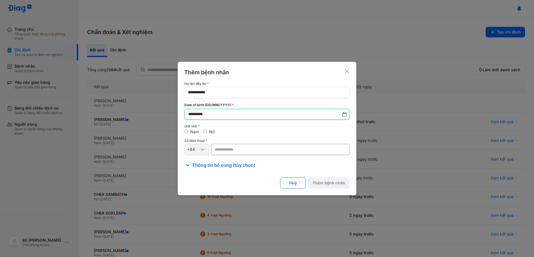
type input "**********"
click at [259, 152] on input "number" at bounding box center [280, 149] width 139 height 11
click at [246, 149] on input "number" at bounding box center [280, 149] width 139 height 11
paste input "**********"
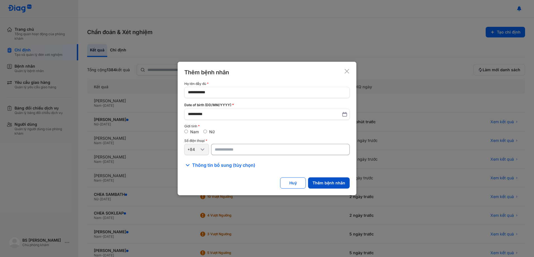
type input "*********"
click at [328, 181] on button "Thêm bệnh nhân" at bounding box center [329, 182] width 42 height 11
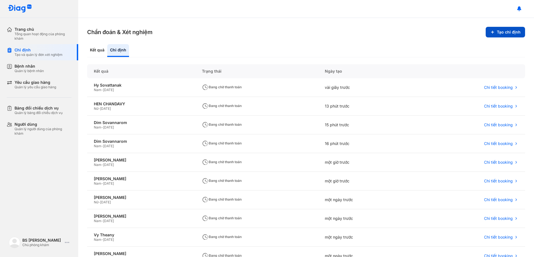
click at [499, 32] on button "Tạo chỉ định" at bounding box center [505, 32] width 39 height 11
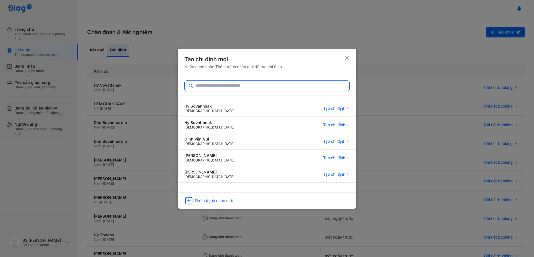
click at [236, 82] on input "text" at bounding box center [271, 86] width 151 height 10
type input "******"
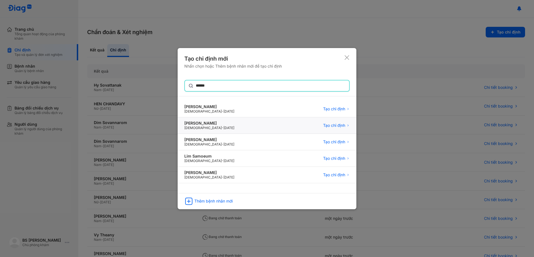
drag, startPoint x: 213, startPoint y: 130, endPoint x: 228, endPoint y: 128, distance: 14.9
click at [213, 129] on div "Male - 06/06/1956" at bounding box center [209, 128] width 50 height 4
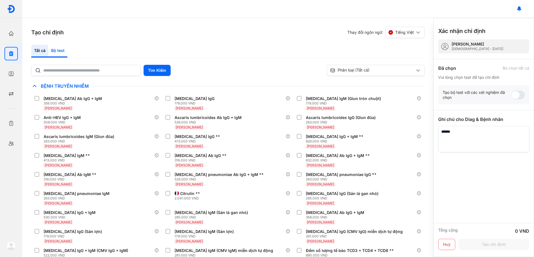
drag, startPoint x: 59, startPoint y: 50, endPoint x: 60, endPoint y: 53, distance: 2.8
click at [59, 50] on div "Bộ test" at bounding box center [57, 51] width 19 height 13
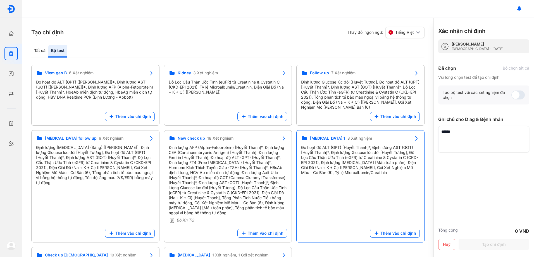
click at [350, 150] on div "Đo hoạt độ ALT (GPT) [Huyết Thanh]*, Định lượng AST (GOT) [Huyết Thanh]*, Định …" at bounding box center [360, 160] width 119 height 30
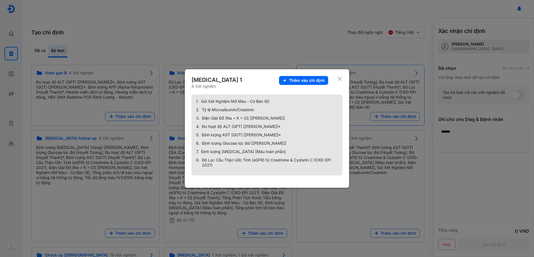
drag, startPoint x: 313, startPoint y: 79, endPoint x: 314, endPoint y: 82, distance: 4.0
click at [314, 79] on span "Thêm vào chỉ định" at bounding box center [307, 80] width 36 height 5
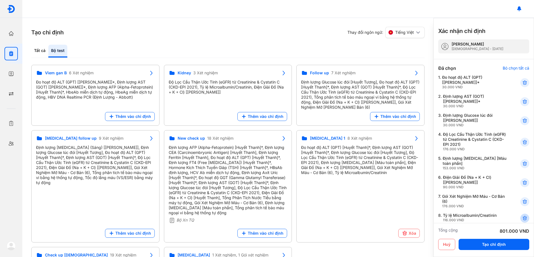
click at [522, 218] on icon at bounding box center [525, 218] width 6 height 6
click at [48, 50] on div "Tất cả" at bounding box center [57, 51] width 19 height 13
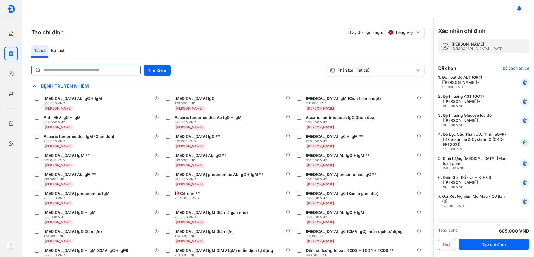
click at [67, 70] on input "text" at bounding box center [90, 70] width 94 height 10
type input "*****"
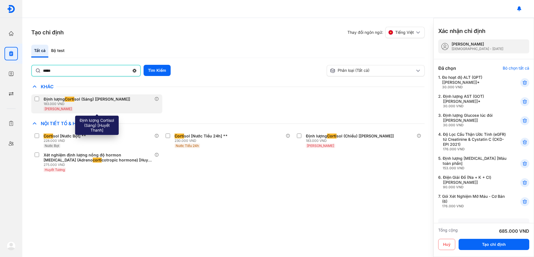
click at [41, 98] on label at bounding box center [38, 100] width 7 height 6
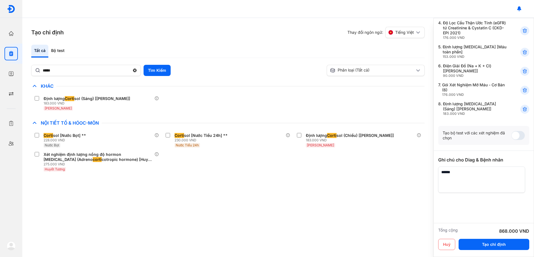
scroll to position [112, 0]
click at [495, 247] on button "Tạo chỉ định" at bounding box center [494, 244] width 71 height 11
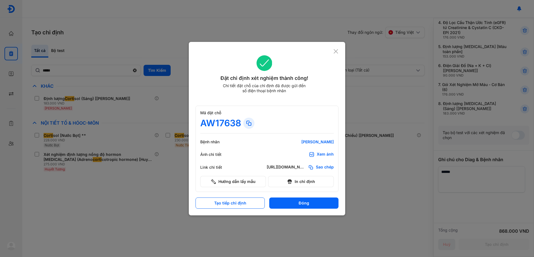
scroll to position [0, 0]
click at [314, 203] on button "Đóng" at bounding box center [303, 203] width 69 height 11
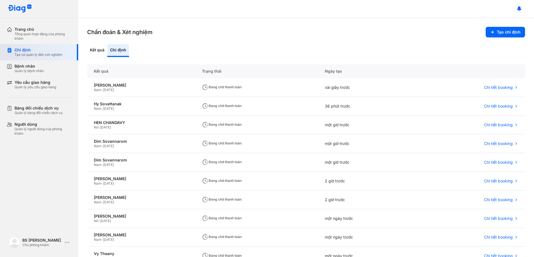
click at [32, 53] on div "Tạo và quản lý đơn xét nghiệm" at bounding box center [39, 55] width 48 height 4
click at [23, 51] on div "Chỉ định" at bounding box center [39, 50] width 48 height 5
click at [111, 179] on div "Huynh Du Tai" at bounding box center [141, 178] width 95 height 5
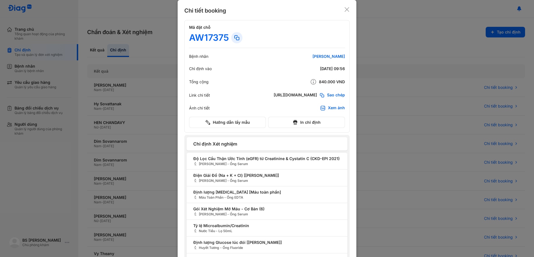
drag, startPoint x: 347, startPoint y: 9, endPoint x: 241, endPoint y: 20, distance: 107.4
click at [347, 9] on icon at bounding box center [347, 10] width 6 height 6
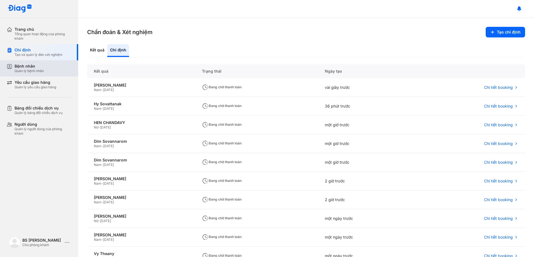
click at [41, 71] on div "Quản lý bệnh nhân" at bounding box center [29, 71] width 29 height 4
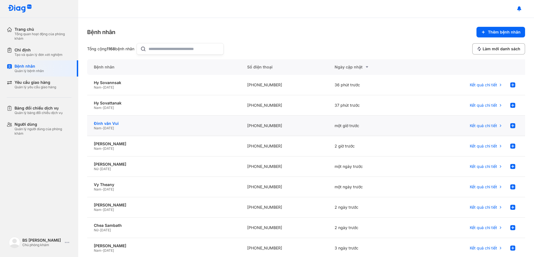
click at [108, 123] on div "Đinh văn Vui" at bounding box center [164, 123] width 140 height 5
